Goal: Task Accomplishment & Management: Use online tool/utility

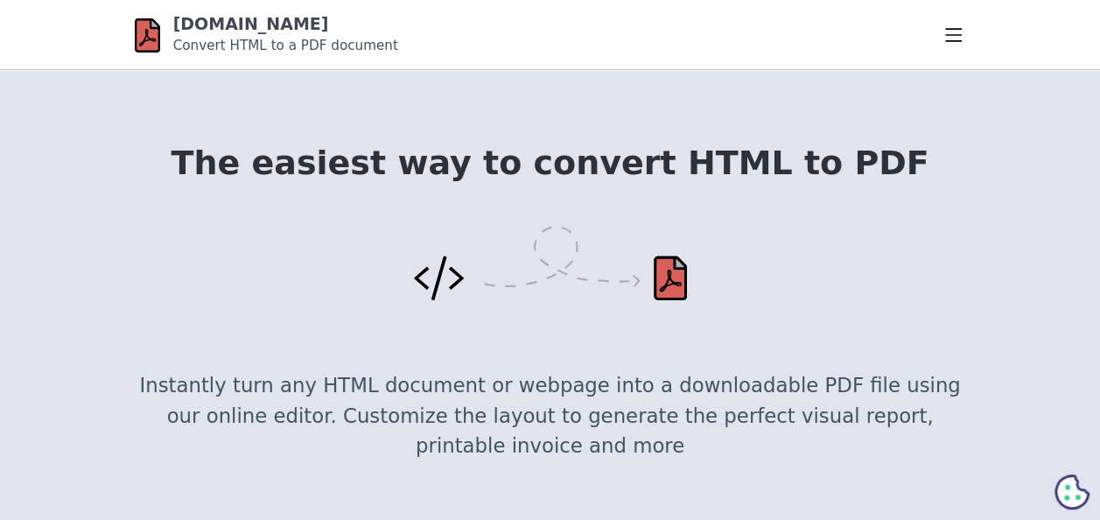
click at [431, 287] on img at bounding box center [550, 263] width 273 height 75
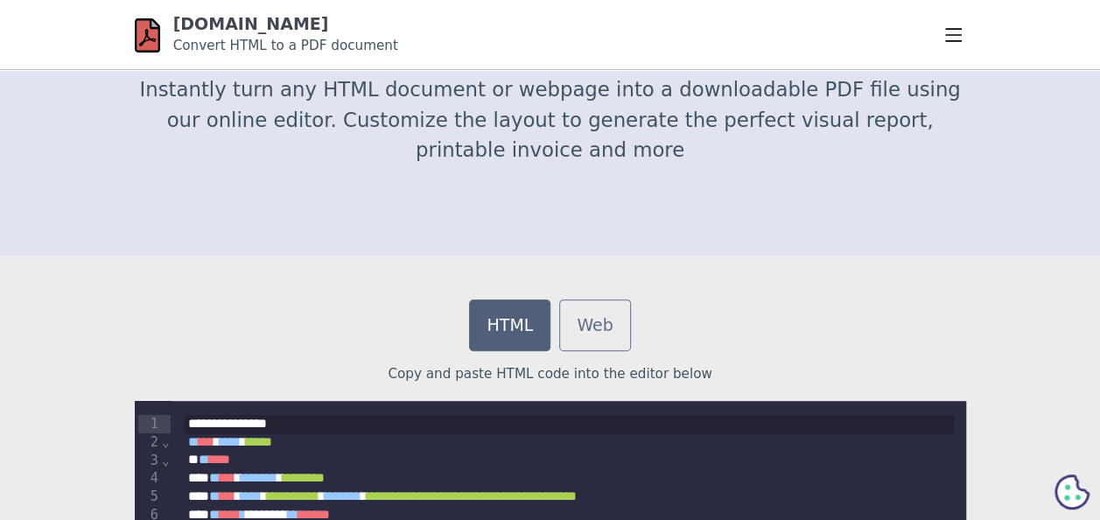
scroll to position [297, 0]
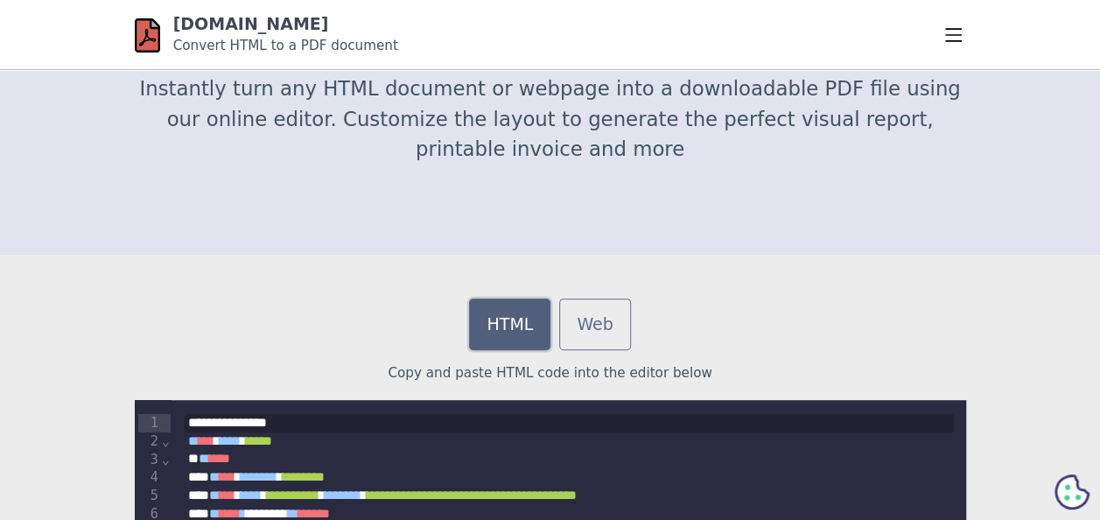
click at [507, 315] on link "HTML" at bounding box center [509, 324] width 81 height 52
click at [509, 326] on link "HTML" at bounding box center [509, 324] width 81 height 52
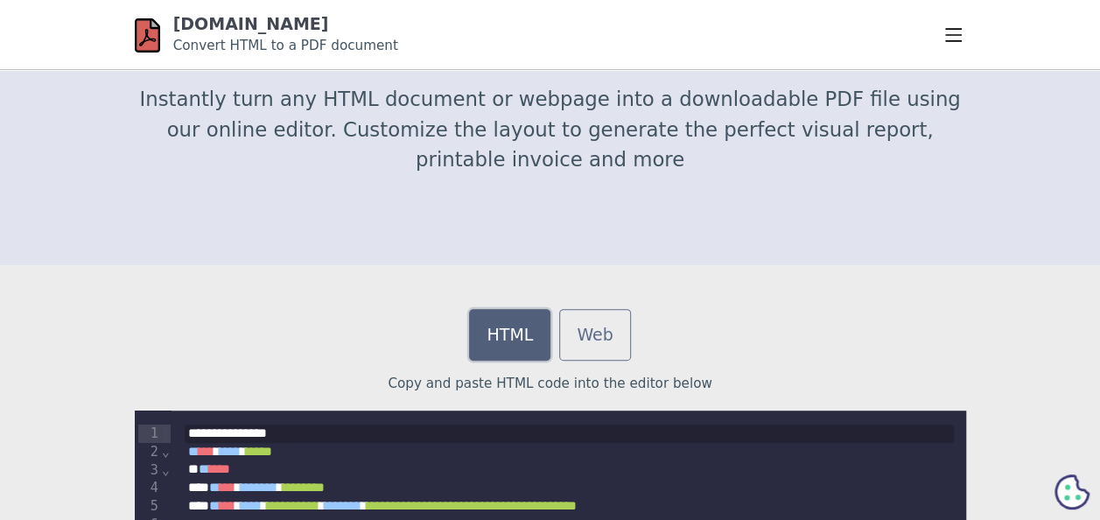
scroll to position [287, 0]
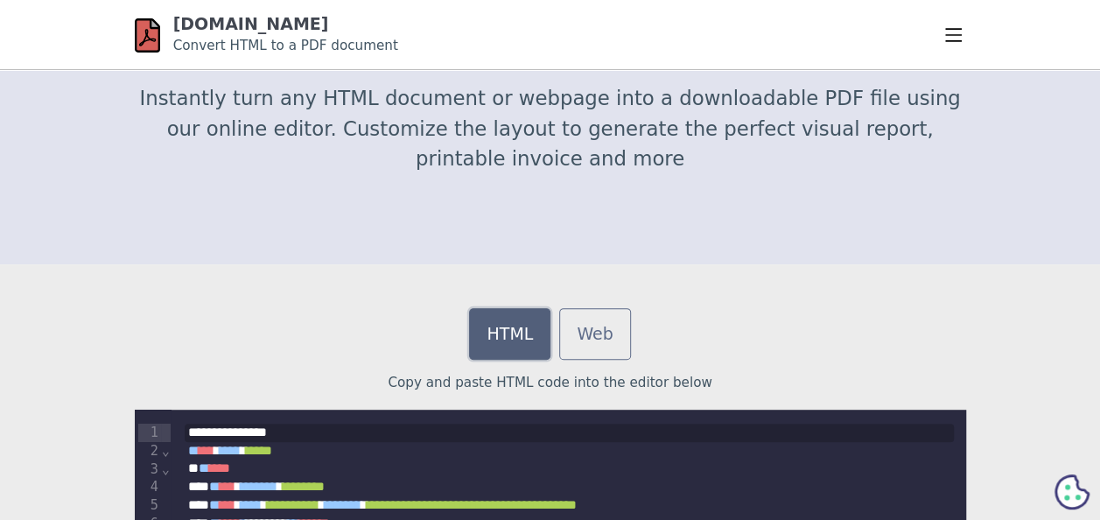
click at [511, 334] on link "HTML" at bounding box center [509, 334] width 81 height 52
click at [516, 384] on p "Copy and paste HTML code into the editor below" at bounding box center [551, 383] width 832 height 20
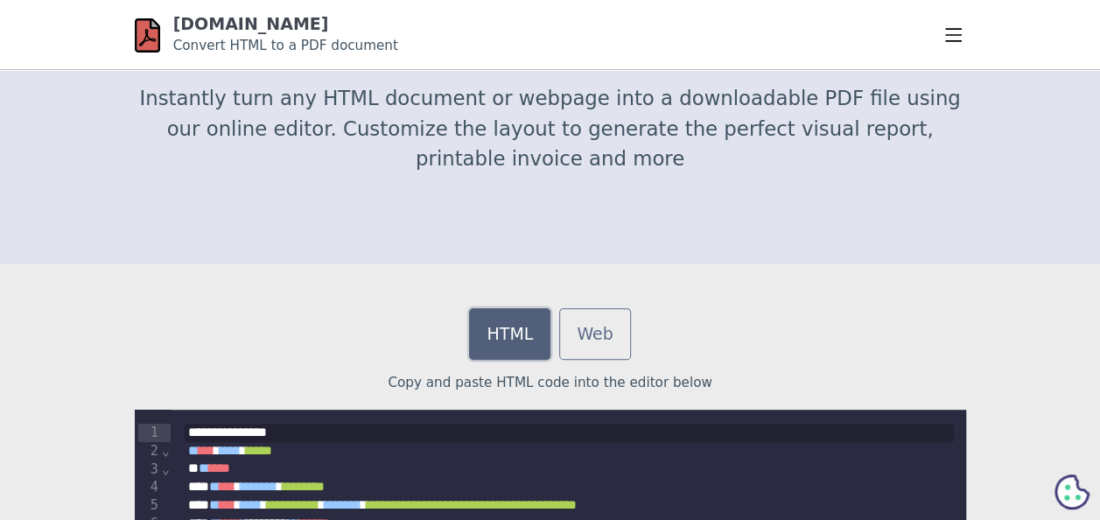
click at [509, 321] on link "HTML" at bounding box center [509, 334] width 81 height 52
drag, startPoint x: 509, startPoint y: 321, endPoint x: 486, endPoint y: 387, distance: 69.8
click at [486, 387] on p "Copy and paste HTML code into the editor below" at bounding box center [551, 383] width 832 height 20
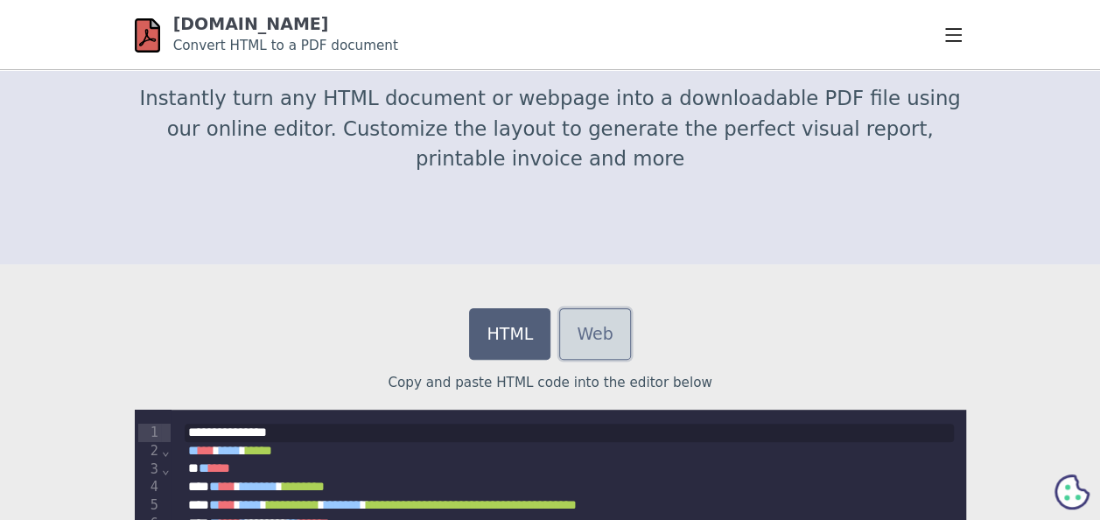
click at [606, 319] on link "Web" at bounding box center [594, 334] width 71 height 52
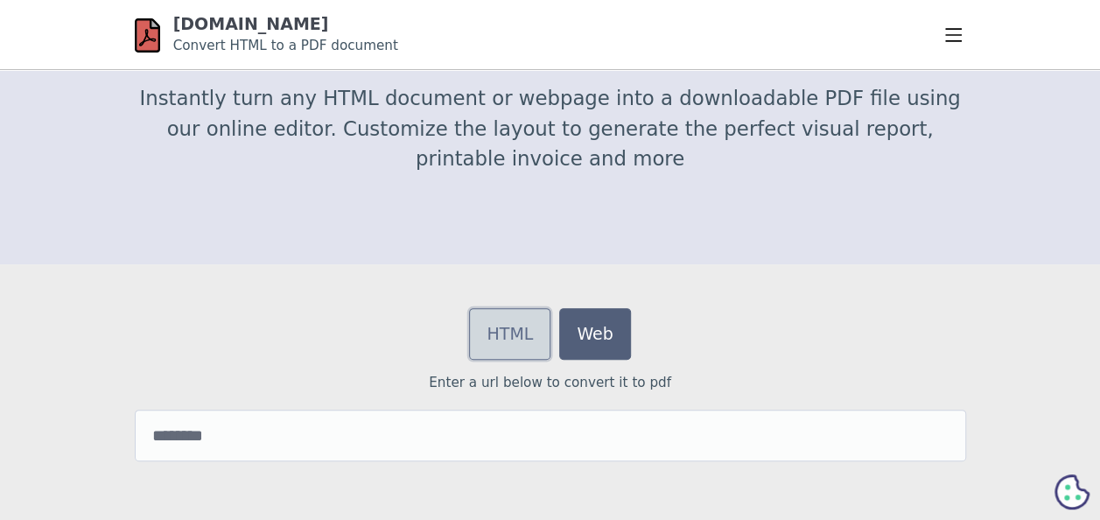
click at [517, 330] on link "HTML" at bounding box center [509, 334] width 81 height 52
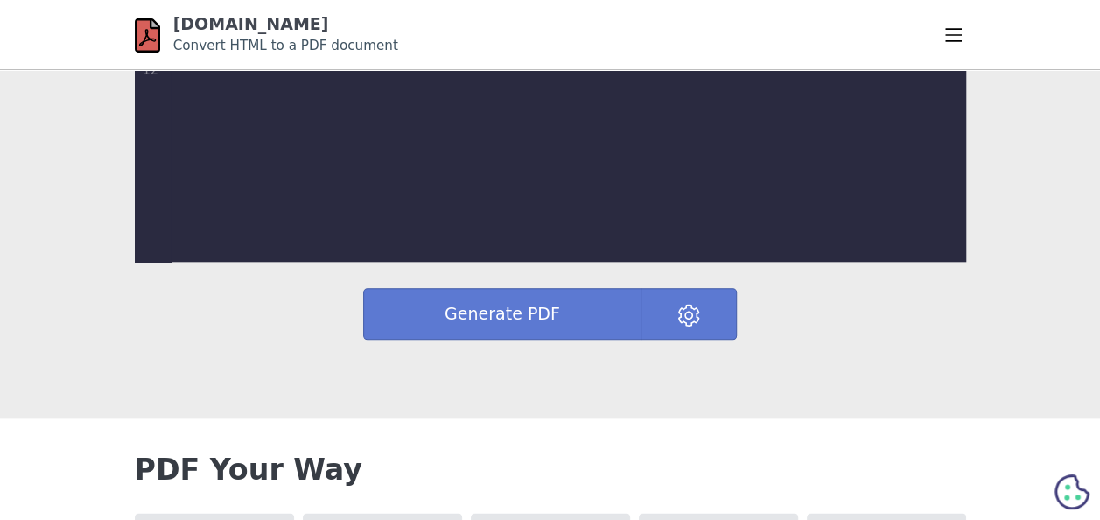
scroll to position [814, 0]
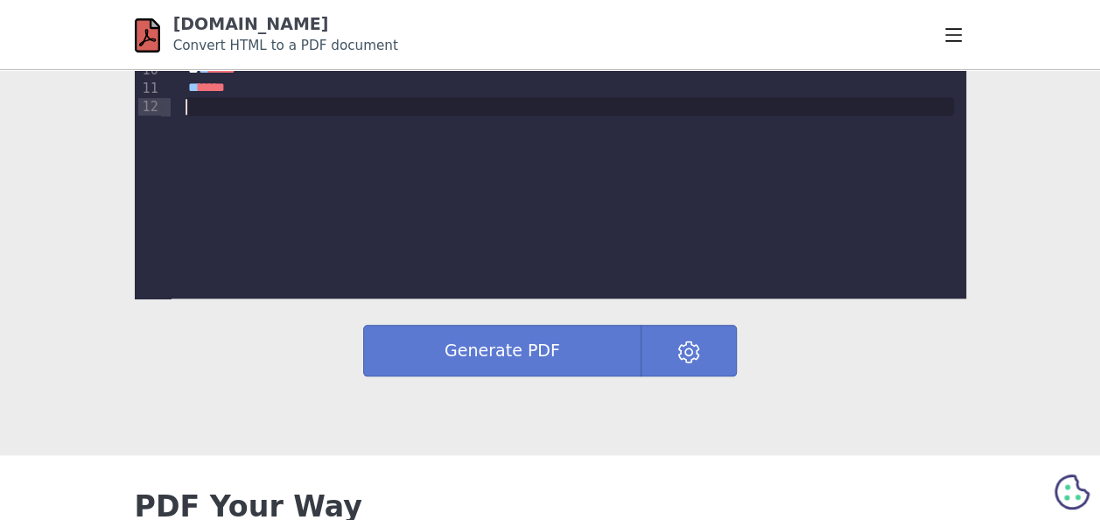
click at [508, 193] on div "**********" at bounding box center [551, 91] width 832 height 416
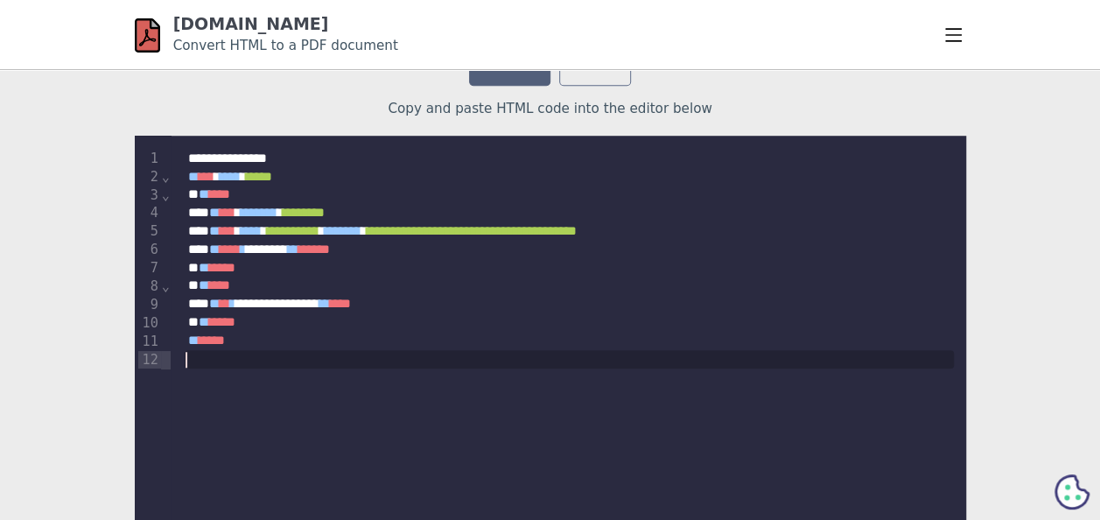
scroll to position [560, 0]
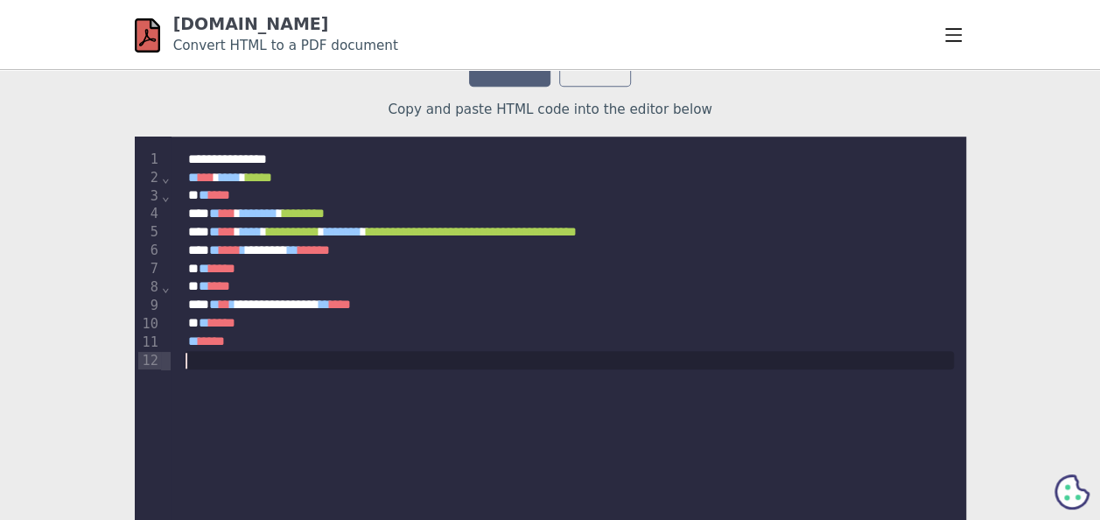
click at [277, 362] on div at bounding box center [569, 360] width 769 height 18
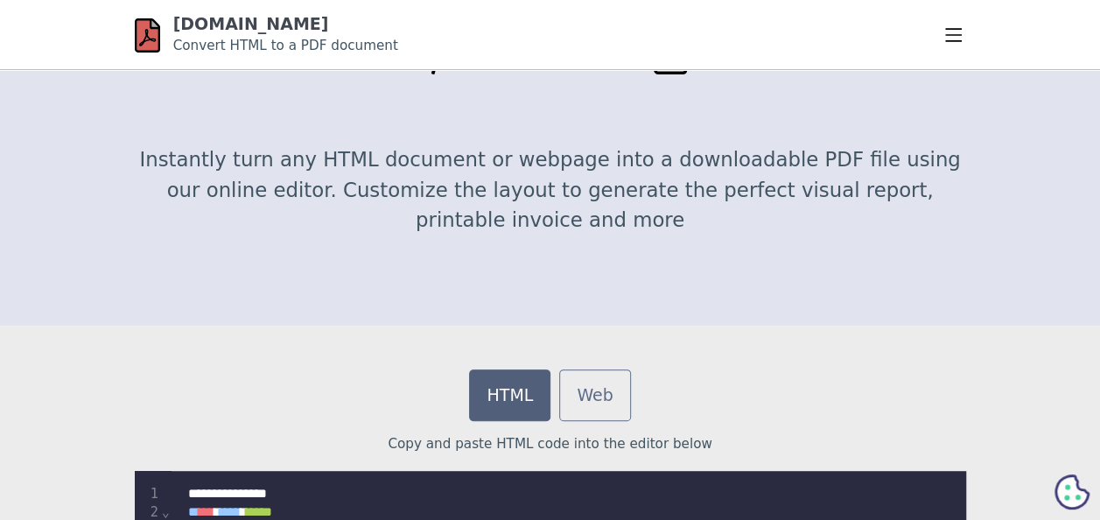
scroll to position [0, 0]
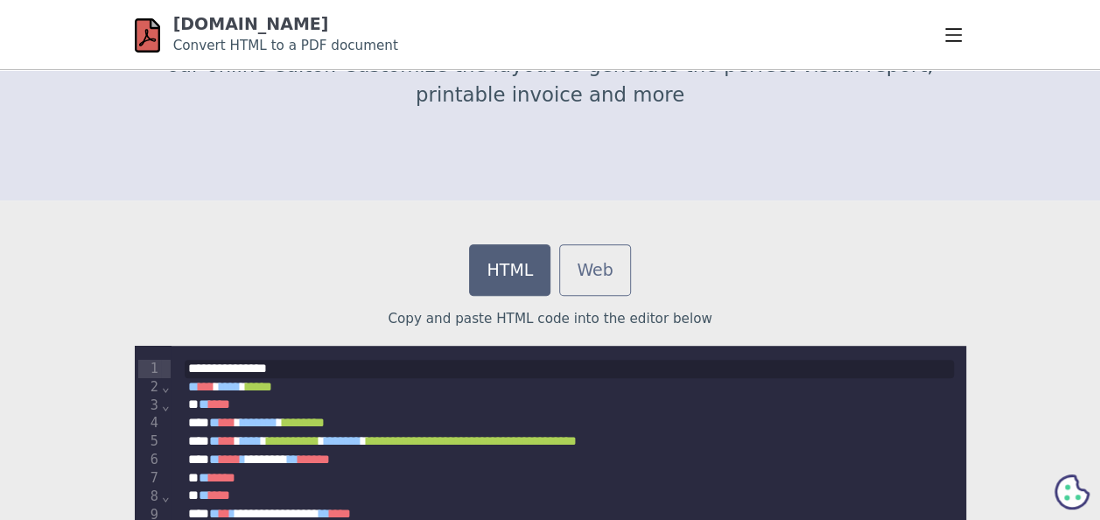
scroll to position [352, 0]
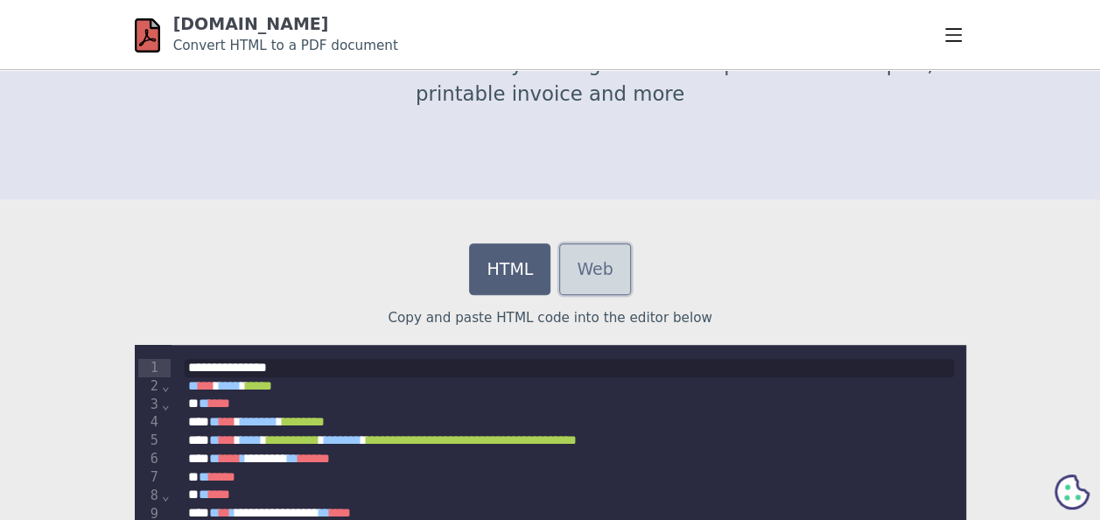
click at [606, 268] on link "Web" at bounding box center [594, 269] width 71 height 52
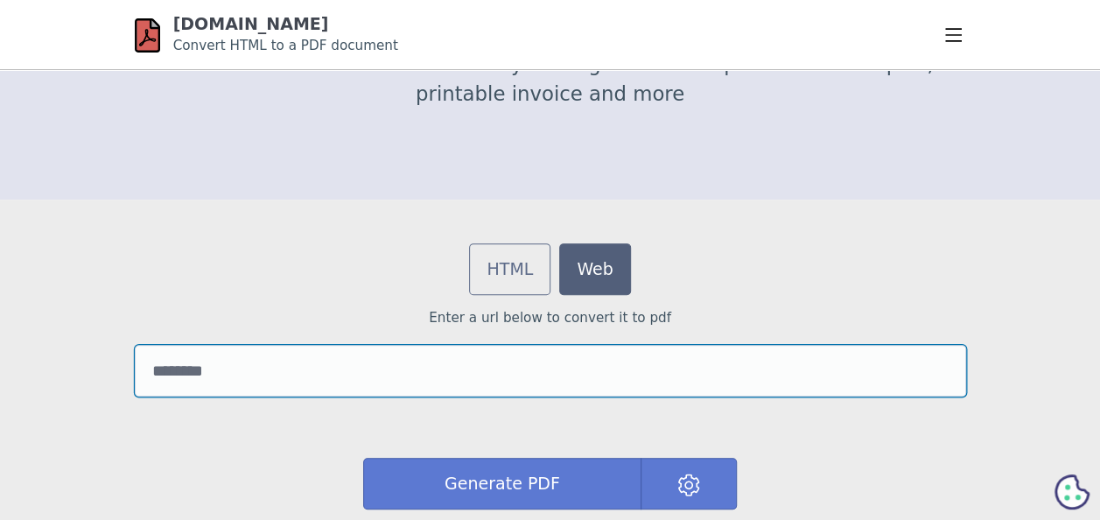
click at [634, 384] on input "url" at bounding box center [551, 371] width 832 height 52
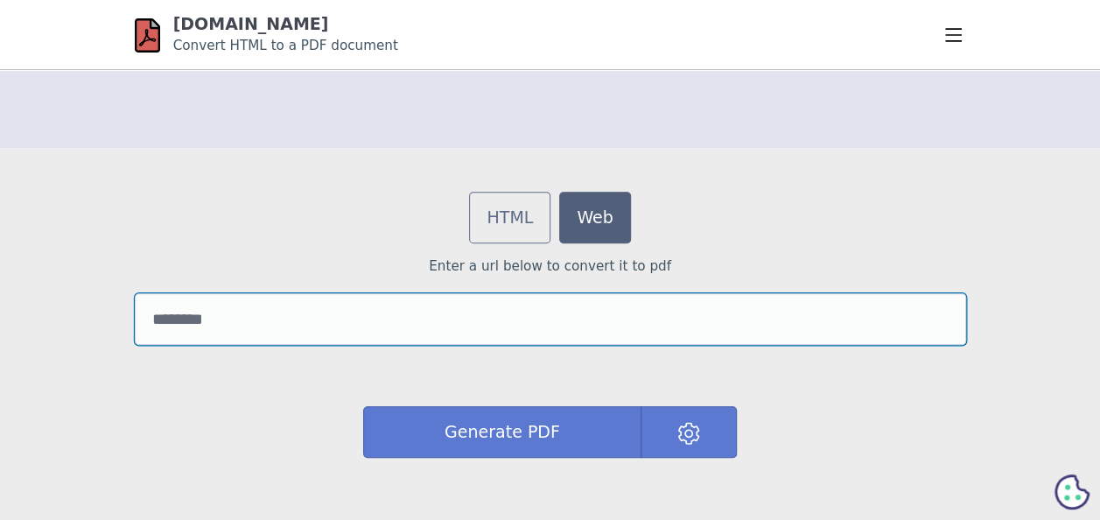
scroll to position [404, 0]
click at [389, 318] on input "url" at bounding box center [551, 318] width 832 height 52
click at [397, 313] on input "url" at bounding box center [551, 318] width 832 height 52
paste input "**********"
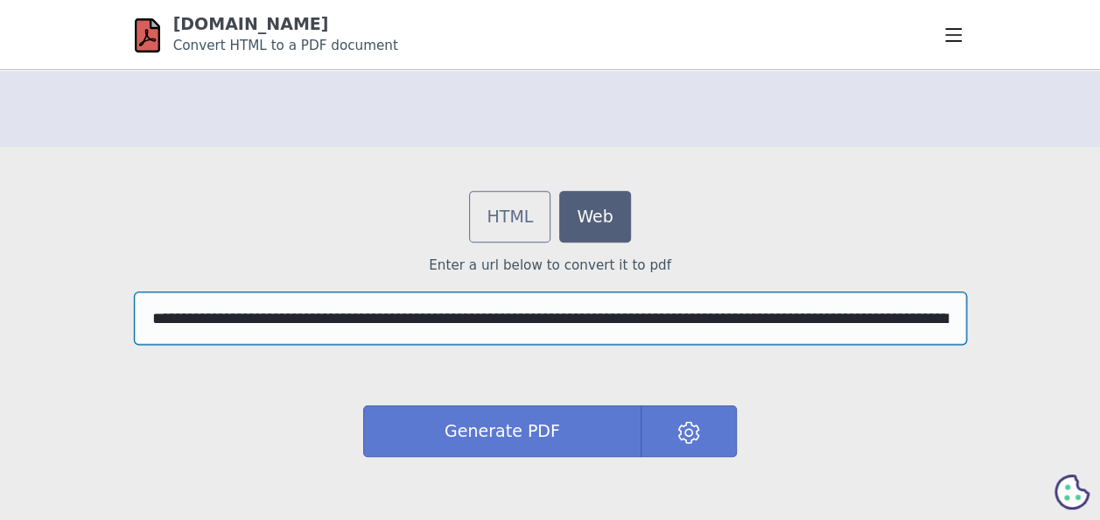
scroll to position [0, 336]
type input "**********"
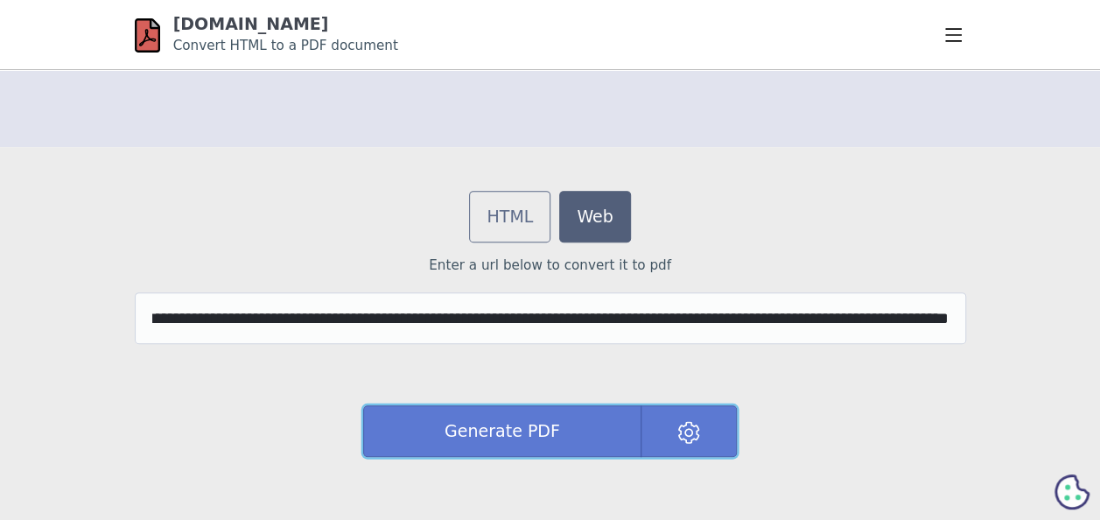
scroll to position [0, 0]
click at [536, 442] on button "Generate PDF" at bounding box center [502, 431] width 278 height 52
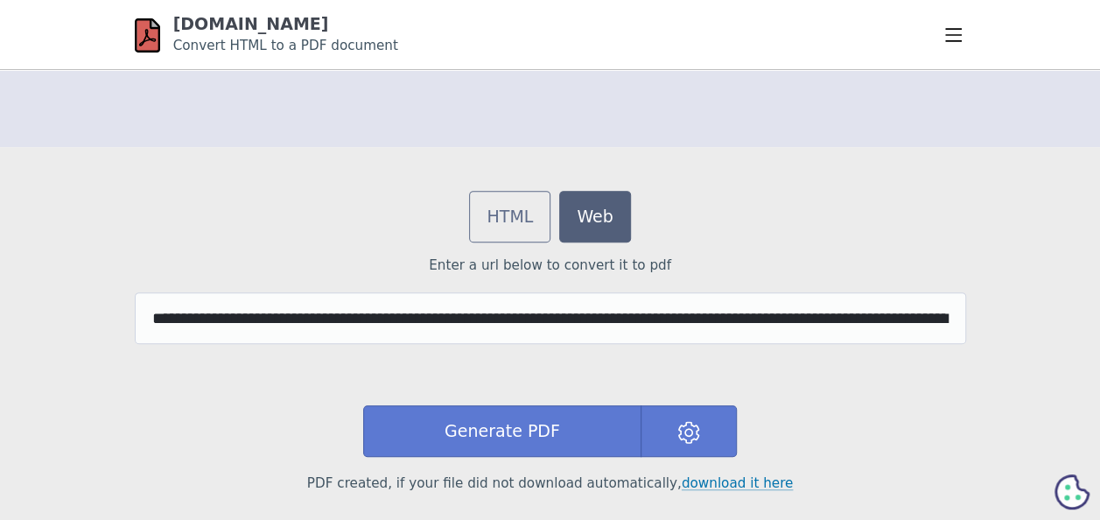
click at [714, 483] on link "download it here" at bounding box center [738, 483] width 112 height 16
